Goal: Information Seeking & Learning: Check status

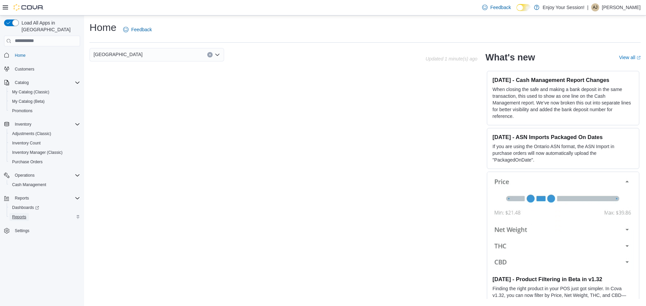
click at [22, 215] on span "Reports" at bounding box center [19, 217] width 14 height 5
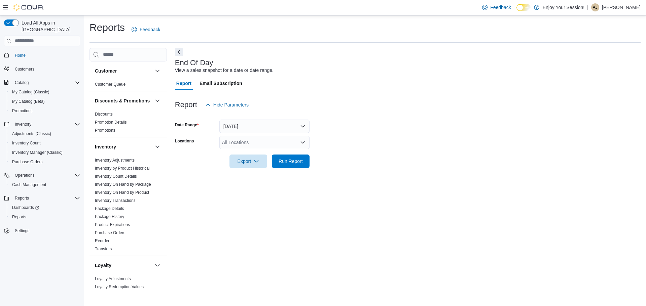
click at [273, 143] on div "All Locations" at bounding box center [264, 142] width 90 height 13
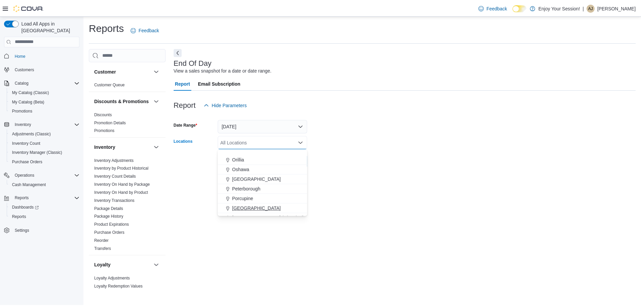
scroll to position [235, 0]
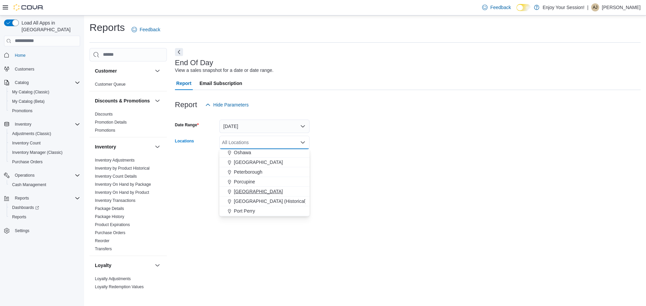
click at [253, 194] on span "[GEOGRAPHIC_DATA]" at bounding box center [258, 191] width 49 height 7
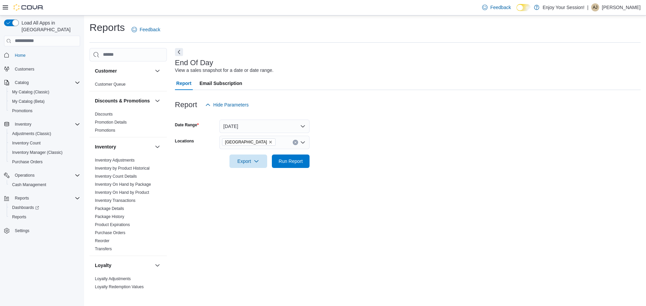
click at [378, 189] on div "End Of Day View a sales snapshot for a date or date range. Report Email Subscri…" at bounding box center [407, 169] width 465 height 243
click at [279, 165] on span "Run Report" at bounding box center [291, 160] width 30 height 13
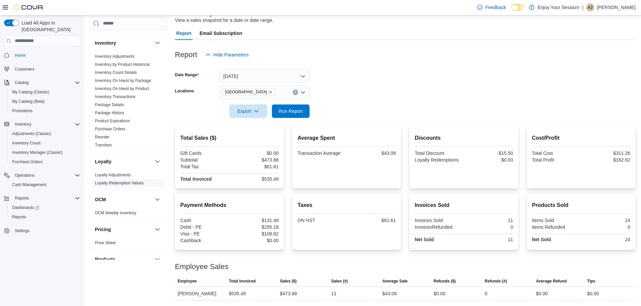
scroll to position [67, 0]
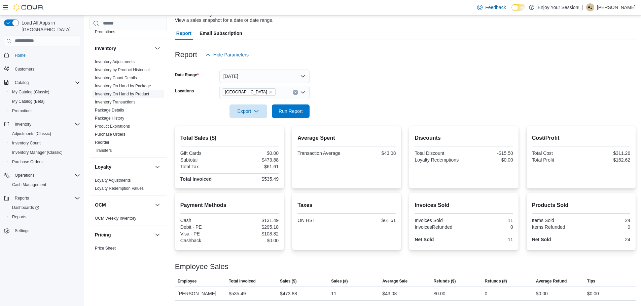
click at [127, 97] on link "Inventory On Hand by Product" at bounding box center [122, 94] width 54 height 5
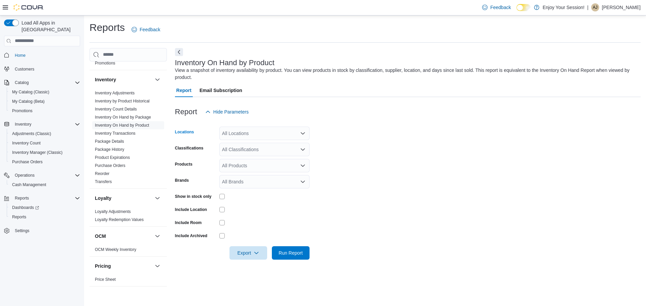
click at [282, 131] on div "All Locations" at bounding box center [264, 133] width 90 height 13
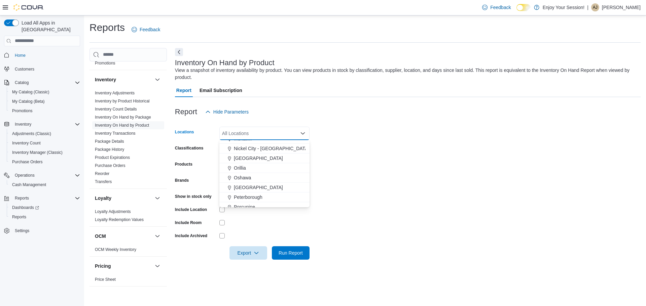
scroll to position [235, 0]
click at [255, 180] on span "[GEOGRAPHIC_DATA]" at bounding box center [258, 182] width 49 height 7
click at [333, 164] on form "Locations Port Colborne Combo box. Selected. Port Colborne. Press Backspace to …" at bounding box center [407, 189] width 465 height 141
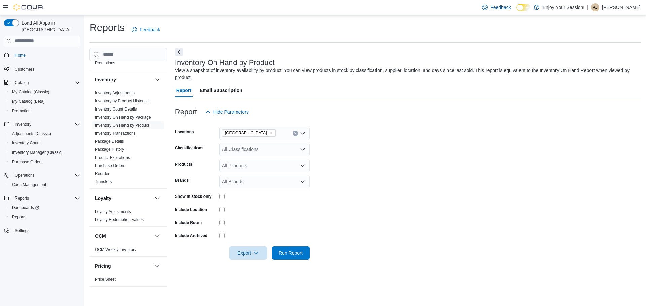
click at [265, 151] on div "All Classifications" at bounding box center [264, 149] width 90 height 13
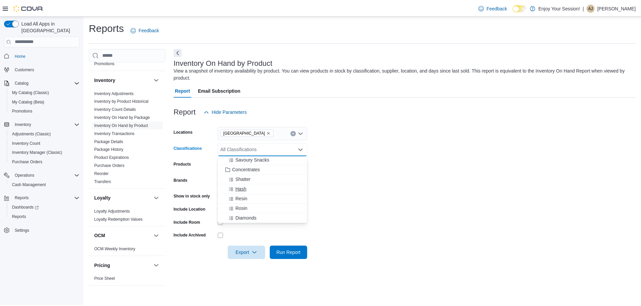
scroll to position [168, 0]
click at [250, 168] on span "Concentrates" at bounding box center [248, 168] width 28 height 7
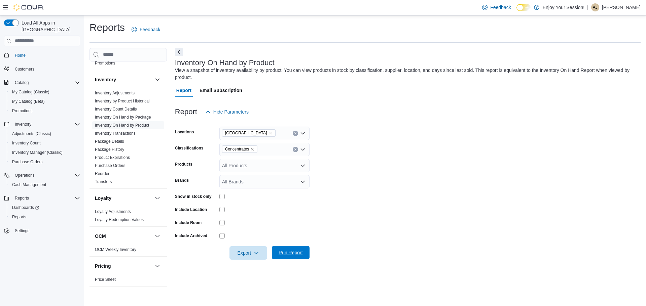
click at [297, 253] on span "Run Report" at bounding box center [290, 253] width 24 height 7
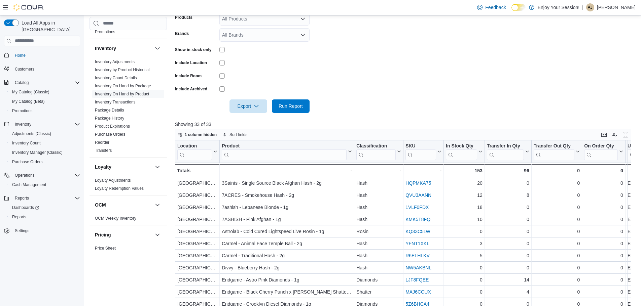
scroll to position [119, 0]
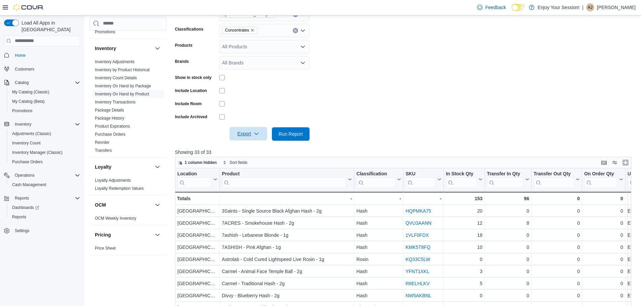
click at [241, 135] on span "Export" at bounding box center [248, 133] width 30 height 13
click at [261, 87] on div at bounding box center [264, 90] width 90 height 10
click at [287, 132] on span "Run Report" at bounding box center [290, 133] width 24 height 7
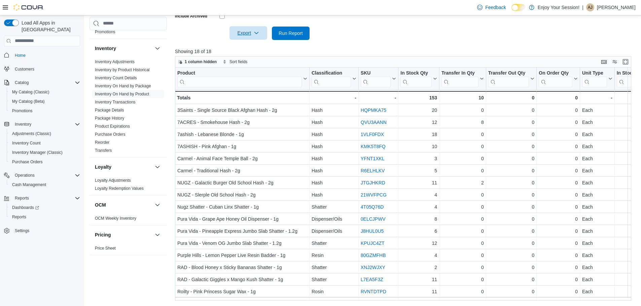
click at [247, 35] on span "Export" at bounding box center [248, 32] width 30 height 13
click at [249, 47] on span "Export to Excel" at bounding box center [249, 46] width 30 height 5
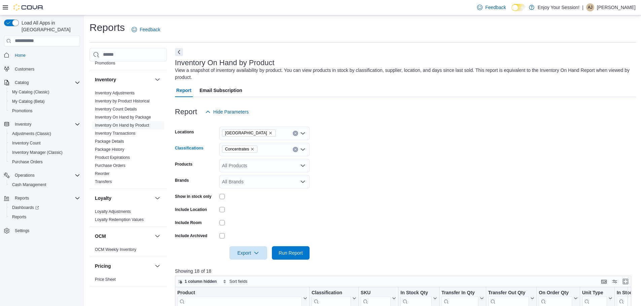
click at [254, 149] on icon "Remove Concentrates from selection in this group" at bounding box center [252, 149] width 4 height 4
click at [253, 184] on span "510 Cartridges" at bounding box center [252, 181] width 31 height 7
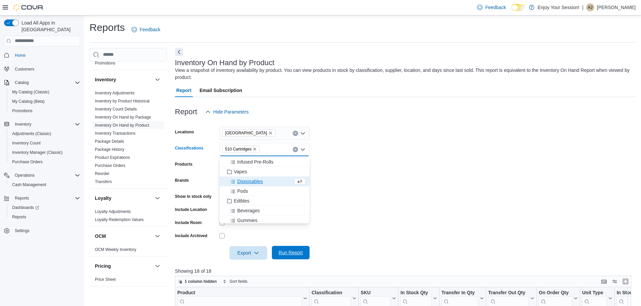
click at [293, 251] on span "Run Report" at bounding box center [290, 253] width 24 height 7
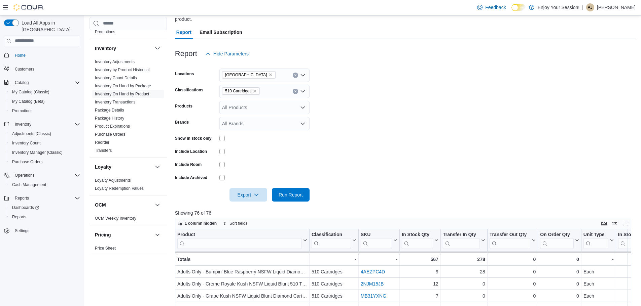
scroll to position [67, 0]
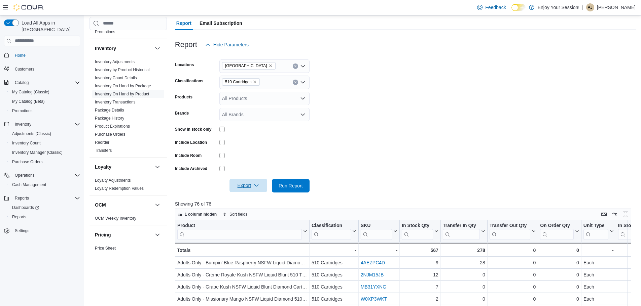
click at [252, 183] on span "Export" at bounding box center [248, 185] width 30 height 13
click at [259, 199] on span "Export to Excel" at bounding box center [249, 199] width 30 height 5
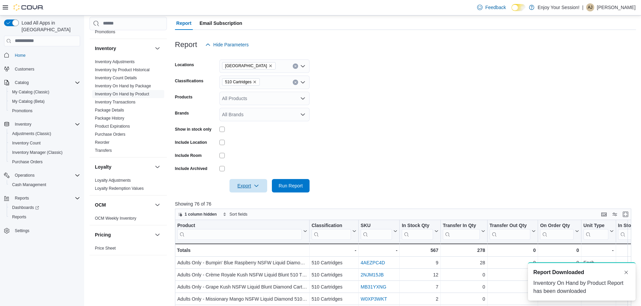
scroll to position [0, 0]
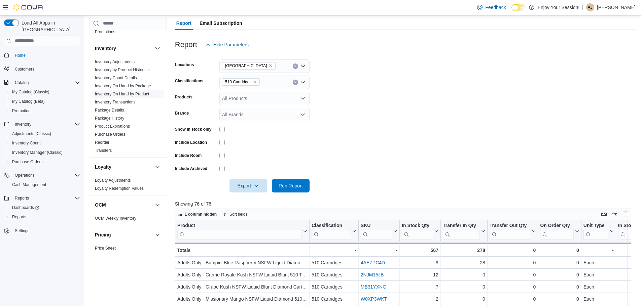
click at [403, 89] on form "Locations Port Colborne Classifications 510 Cartridges Products All Products Br…" at bounding box center [405, 121] width 461 height 141
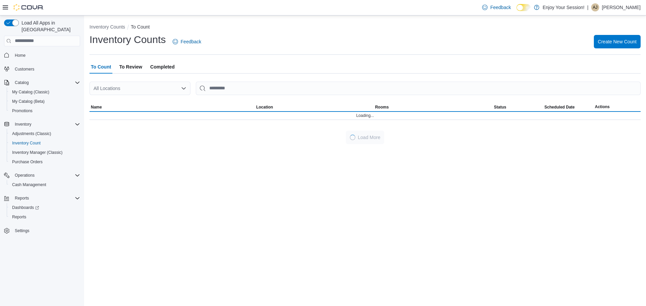
click at [187, 89] on div "All Locations" at bounding box center [139, 88] width 101 height 13
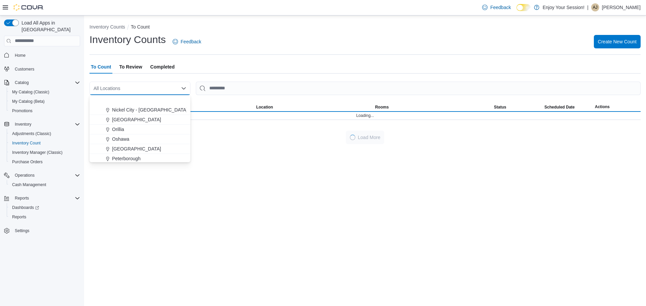
scroll to position [235, 0]
click at [127, 138] on span "[GEOGRAPHIC_DATA]" at bounding box center [136, 137] width 49 height 7
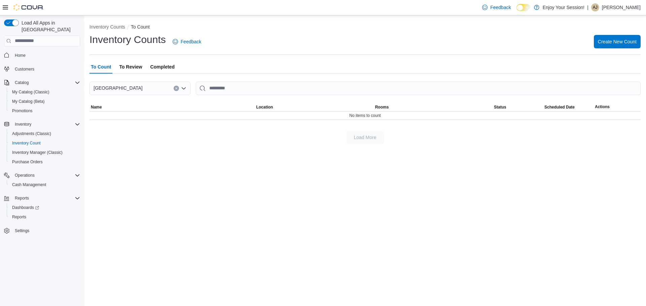
click at [183, 125] on div at bounding box center [364, 125] width 551 height 11
click at [226, 70] on div "To Count To Review Completed" at bounding box center [364, 66] width 551 height 13
click at [162, 67] on span "Completed" at bounding box center [162, 66] width 24 height 13
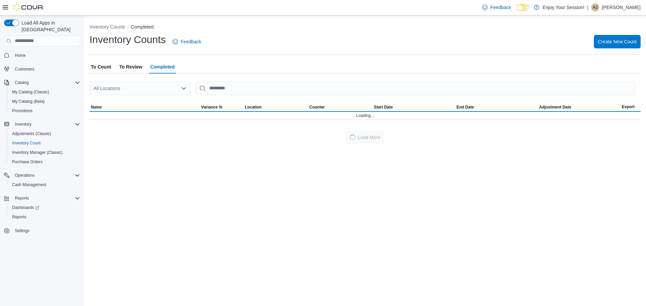
click at [130, 65] on span "To Review" at bounding box center [130, 66] width 23 height 13
click at [36, 150] on span "Inventory Manager (Classic)" at bounding box center [37, 152] width 50 height 5
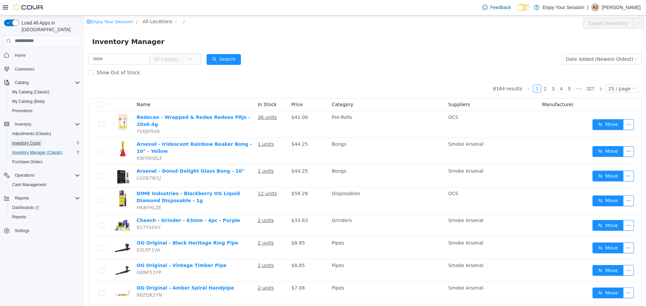
click at [26, 141] on span "Inventory Count" at bounding box center [26, 143] width 29 height 5
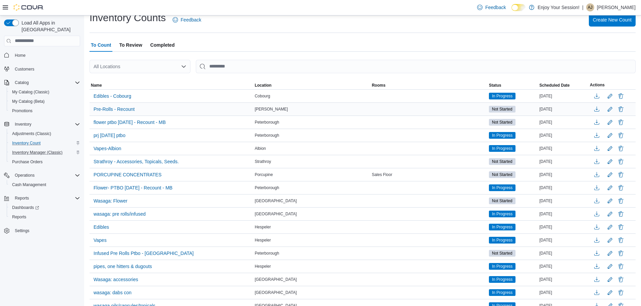
scroll to position [34, 0]
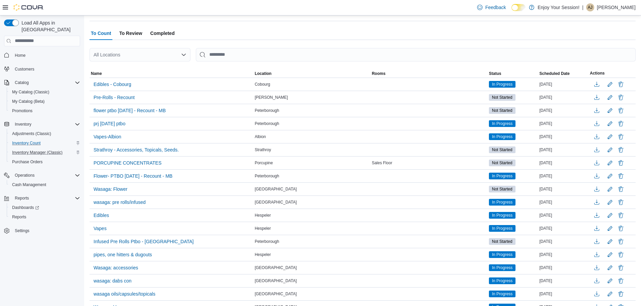
click at [179, 56] on div "All Locations" at bounding box center [139, 54] width 101 height 13
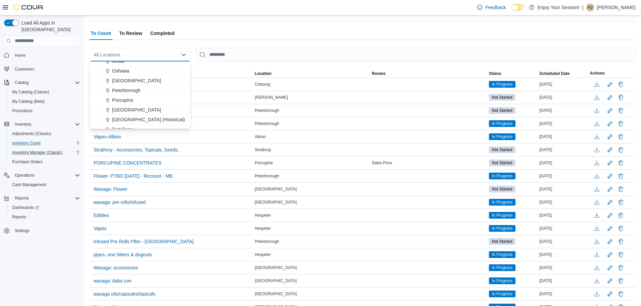
scroll to position [235, 0]
click at [138, 104] on span "[GEOGRAPHIC_DATA]" at bounding box center [136, 104] width 49 height 7
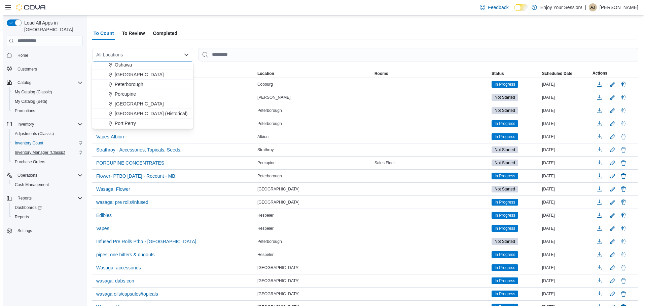
scroll to position [0, 0]
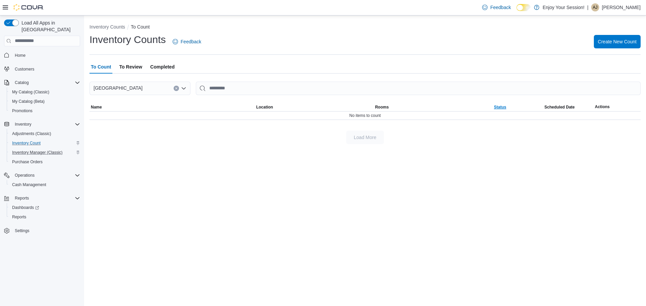
click at [496, 105] on span "Status" at bounding box center [500, 107] width 12 height 5
click at [25, 122] on span "Inventory" at bounding box center [23, 124] width 16 height 5
click at [26, 122] on span "Inventory" at bounding box center [23, 124] width 16 height 5
click at [22, 131] on span "Adjustments (Classic)" at bounding box center [31, 133] width 39 height 5
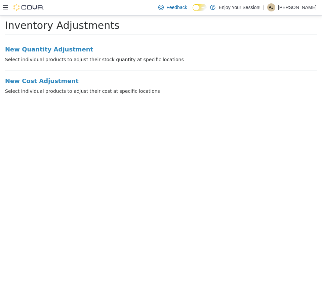
click at [191, 98] on html "× Inventory Adjustments New Quantity Adjustment Select individual products to a…" at bounding box center [161, 56] width 322 height 83
click at [217, 98] on html "× Inventory Adjustments New Quantity Adjustment Select individual products to a…" at bounding box center [161, 56] width 322 height 83
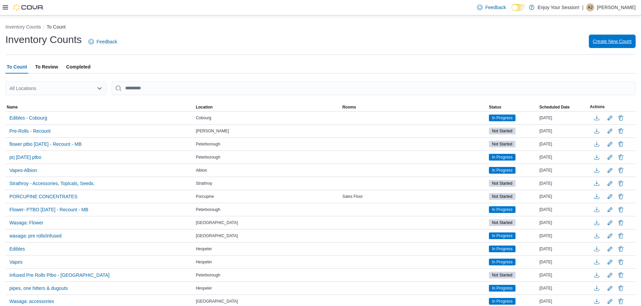
click at [610, 38] on span "Create New Count" at bounding box center [612, 41] width 39 height 13
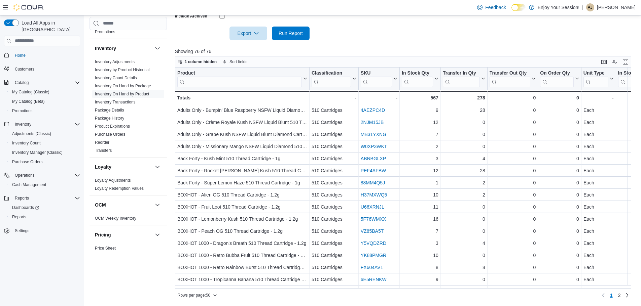
scroll to position [135, 0]
